Goal: Navigation & Orientation: Find specific page/section

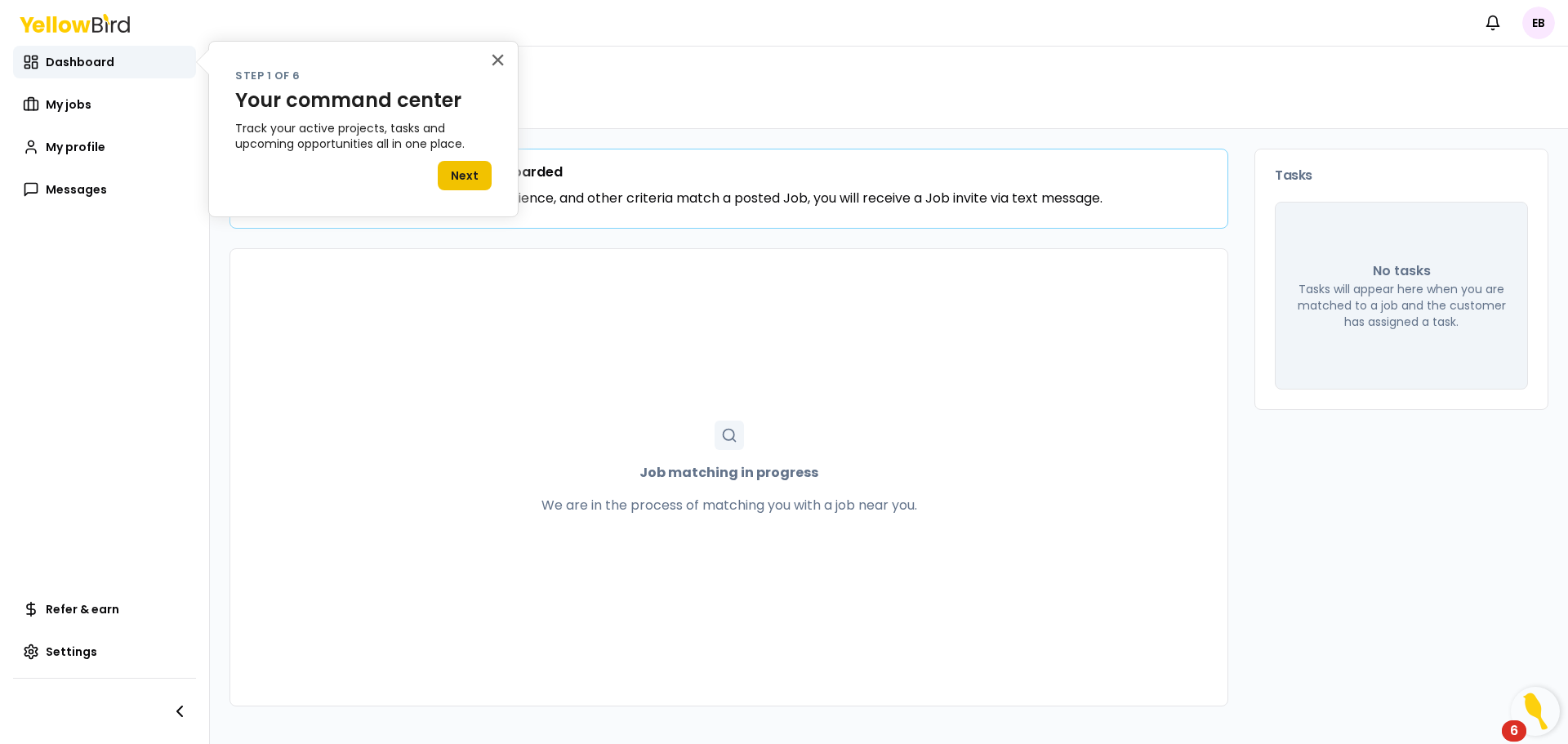
click at [459, 175] on button "Next" at bounding box center [464, 176] width 54 height 29
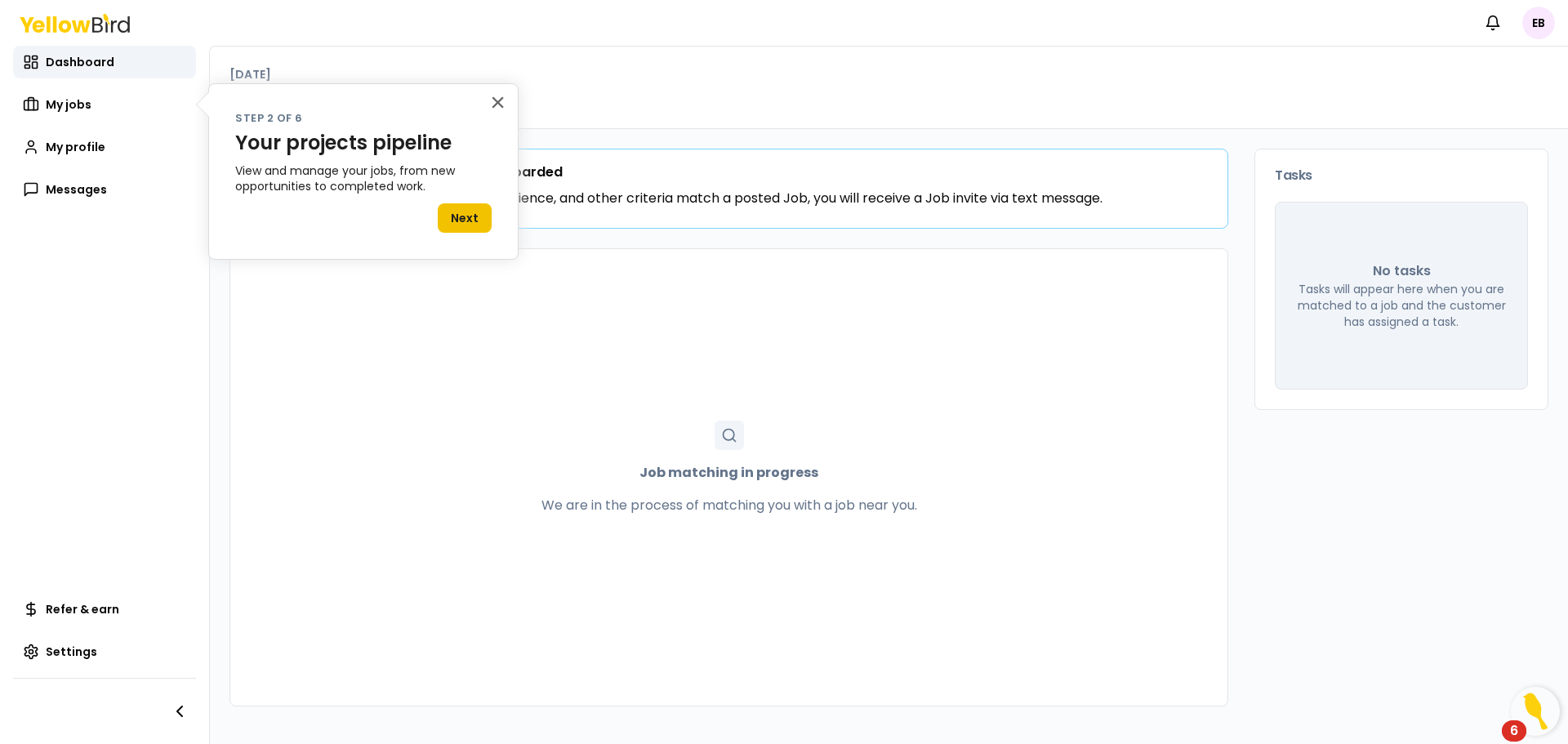
click at [462, 219] on button "Next" at bounding box center [464, 218] width 54 height 29
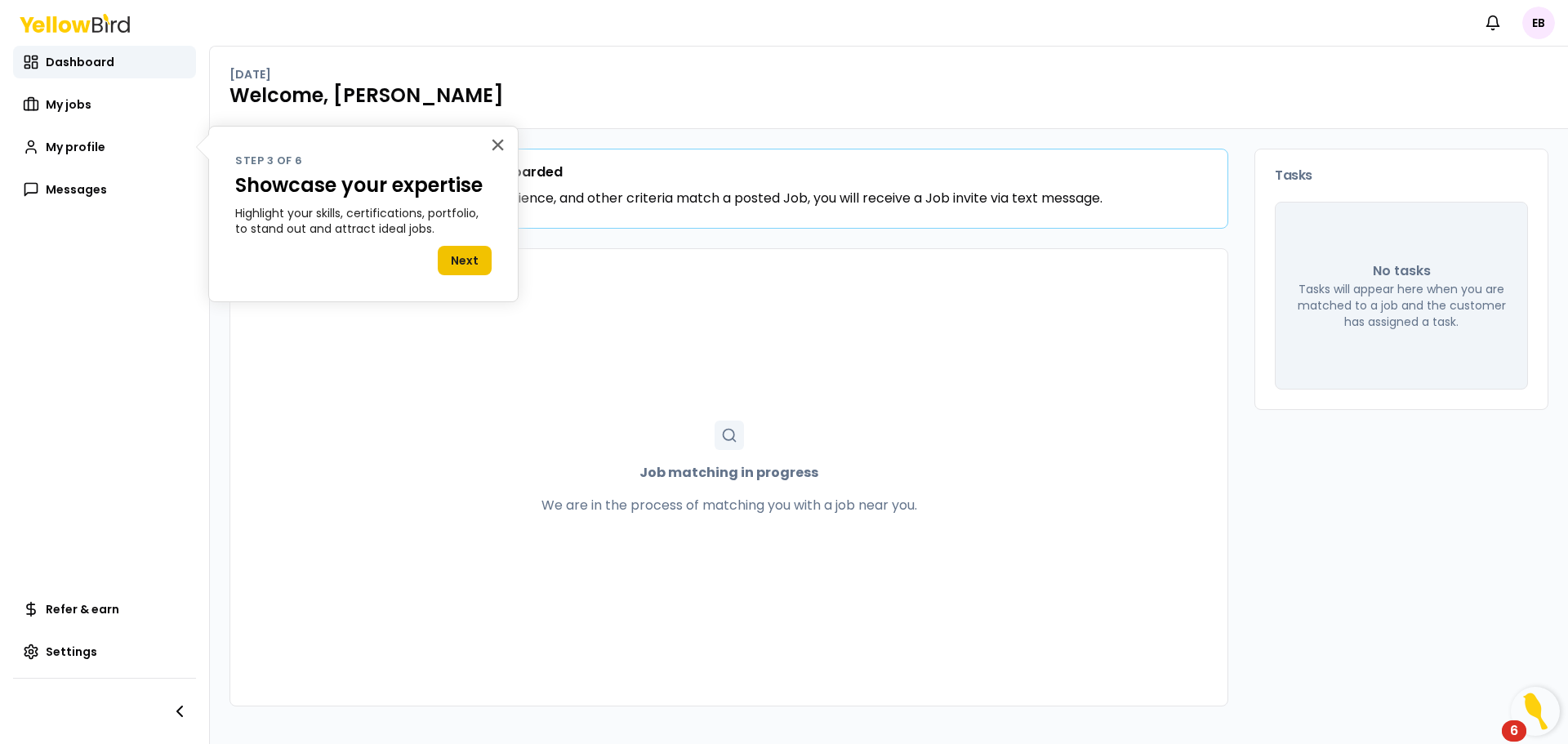
click at [462, 265] on button "Next" at bounding box center [464, 260] width 54 height 29
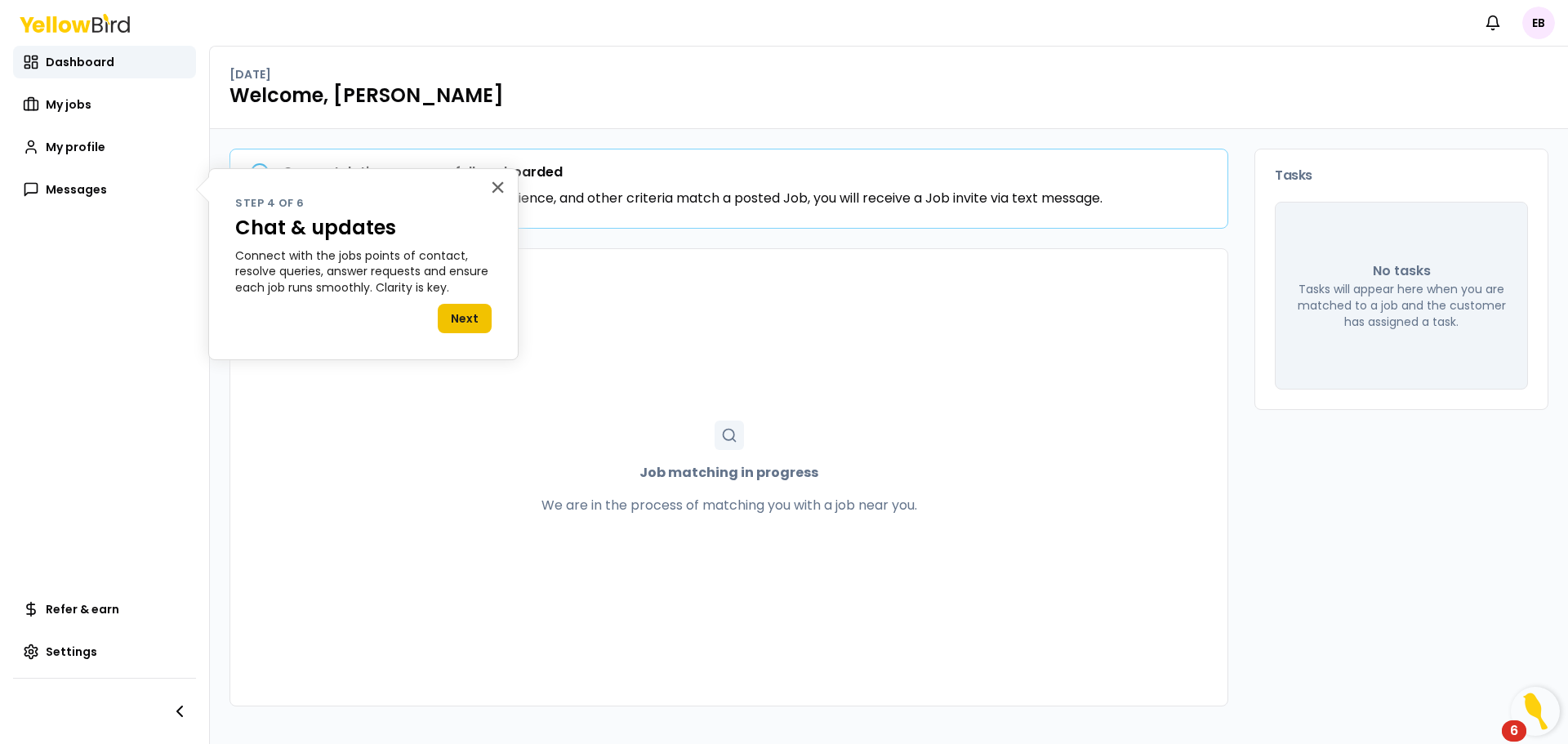
click at [460, 318] on button "Next" at bounding box center [464, 319] width 54 height 29
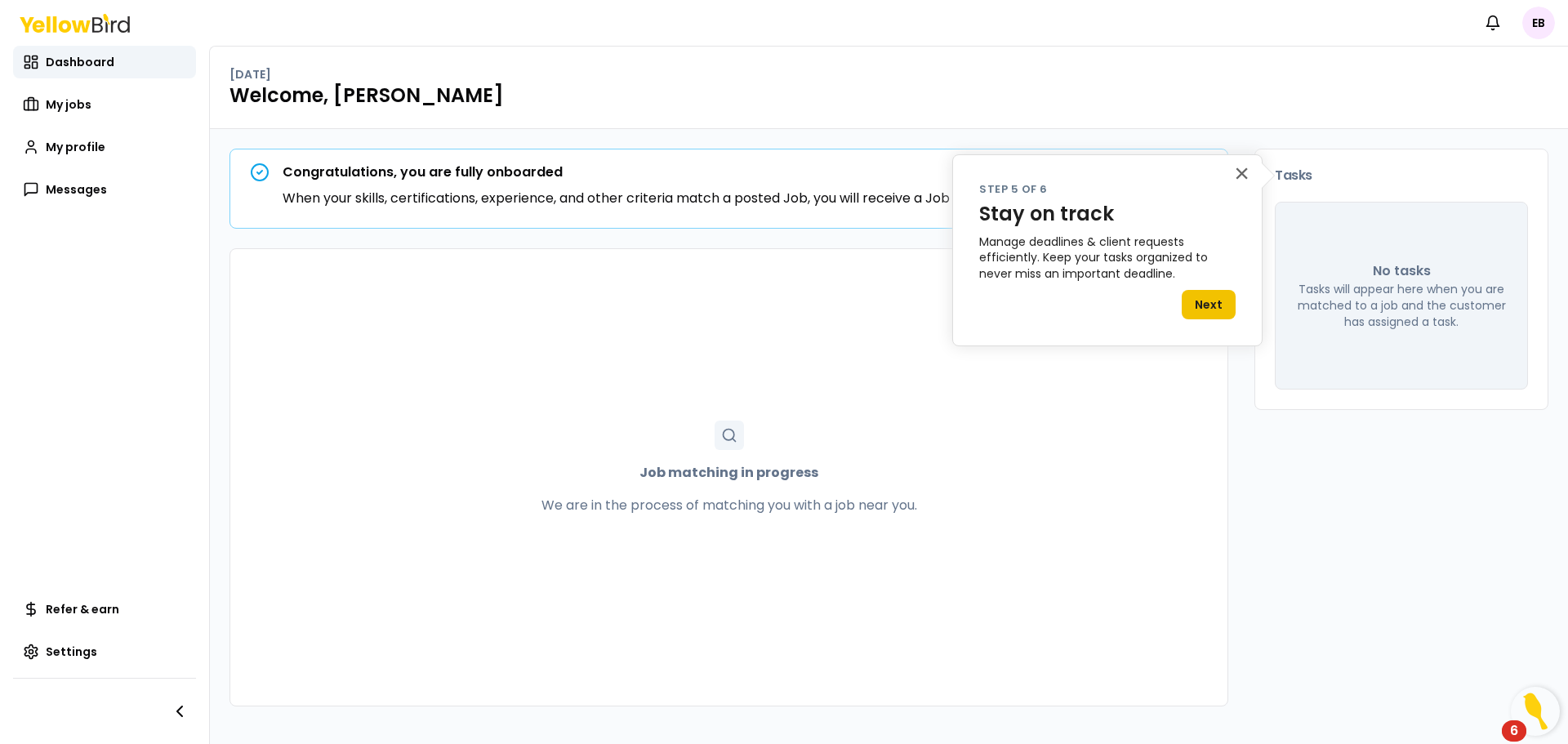
click at [1213, 304] on button "Next" at bounding box center [1208, 304] width 54 height 29
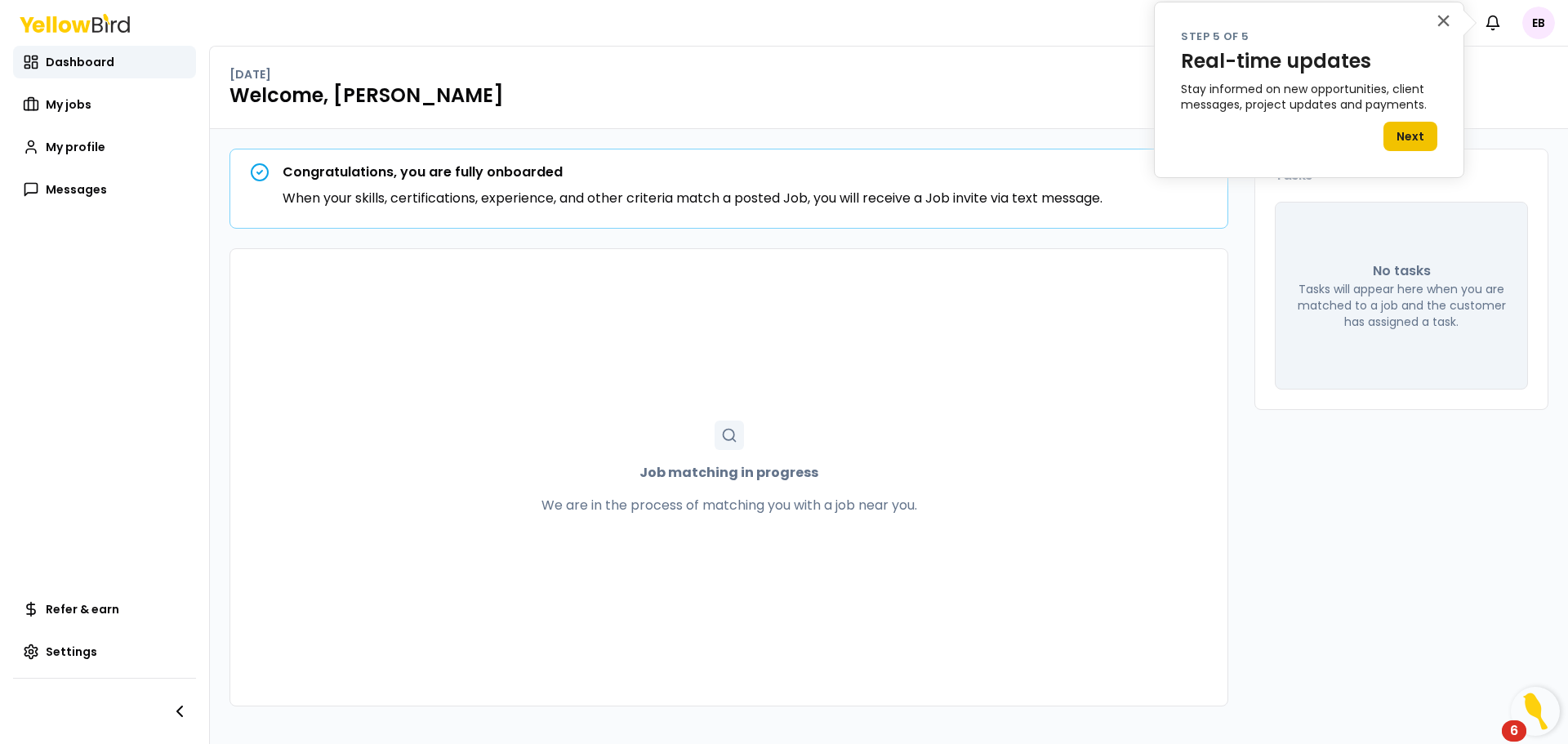
click at [1415, 137] on button "Next" at bounding box center [1410, 137] width 54 height 29
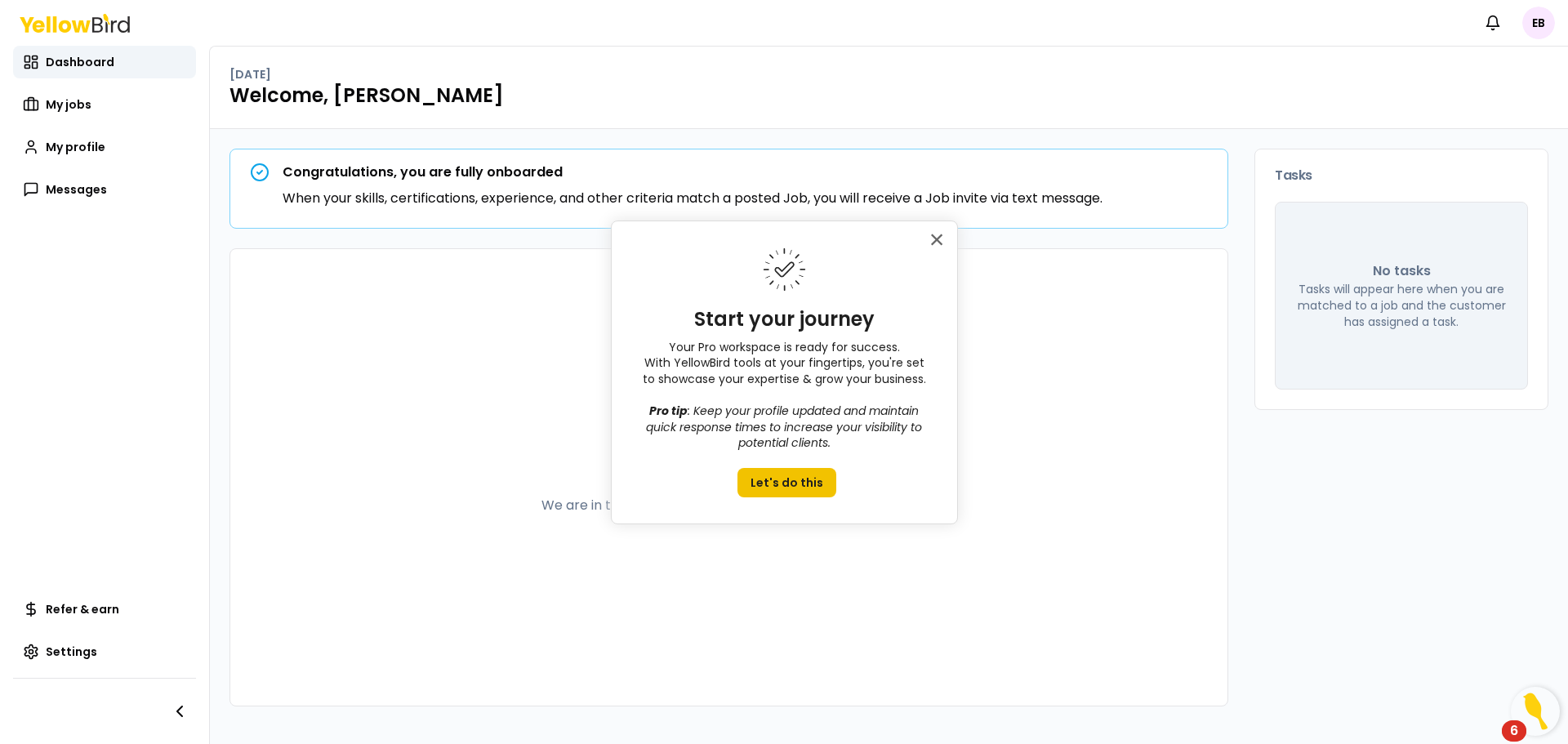
click at [784, 485] on button "Let's do this" at bounding box center [786, 483] width 98 height 29
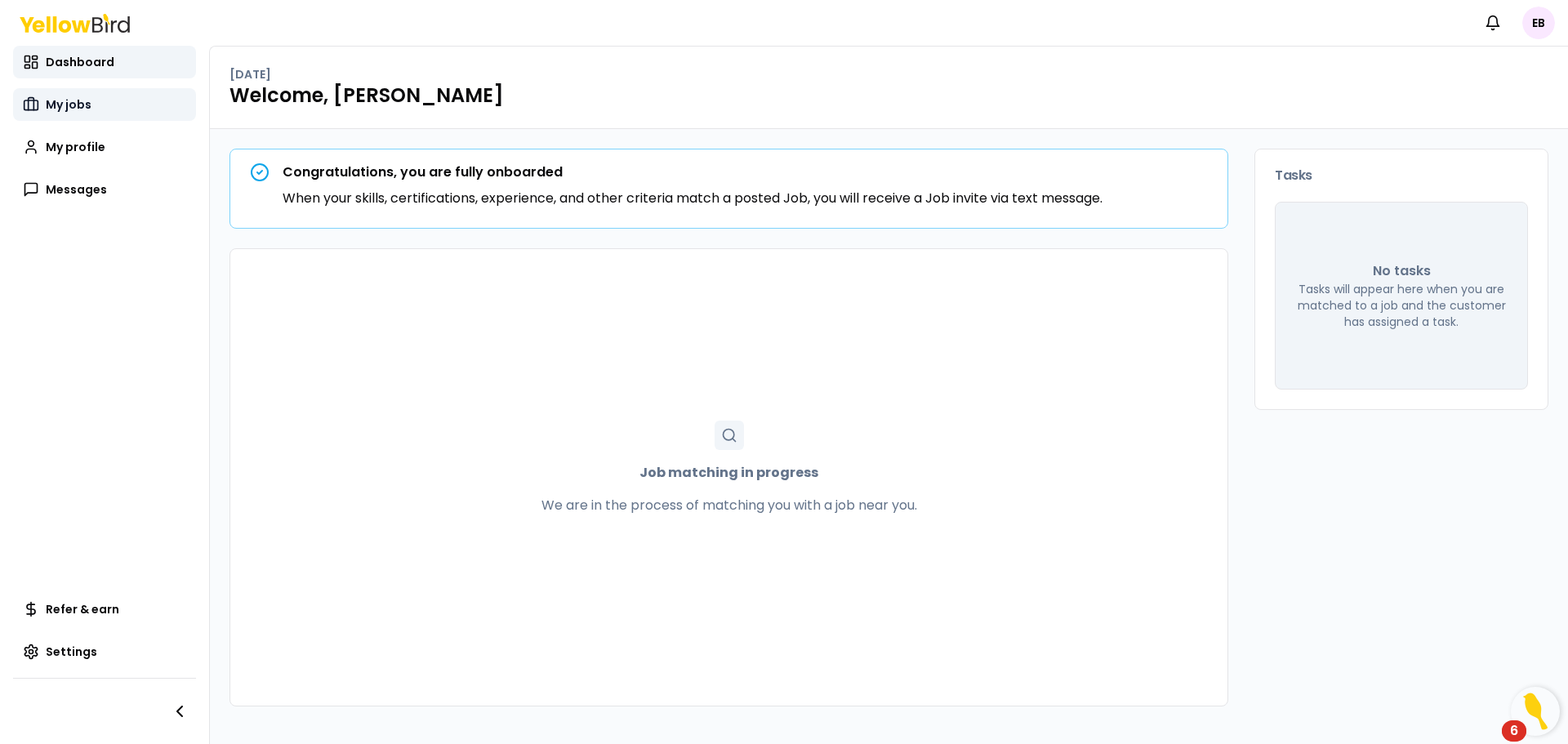
click at [70, 103] on span "My jobs" at bounding box center [68, 104] width 46 height 17
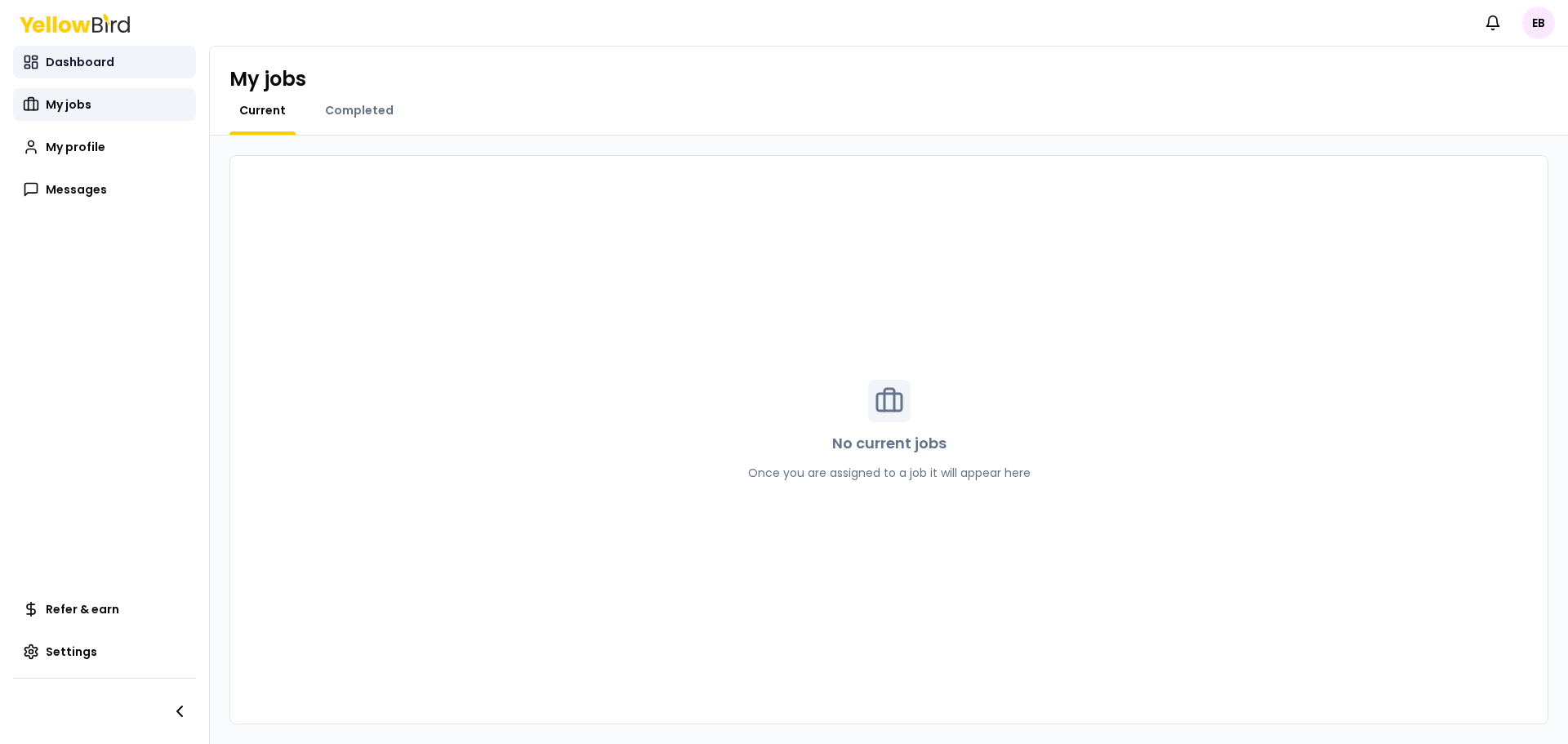
click at [81, 63] on span "Dashboard" at bounding box center [80, 61] width 68 height 17
